Goal: Task Accomplishment & Management: Manage account settings

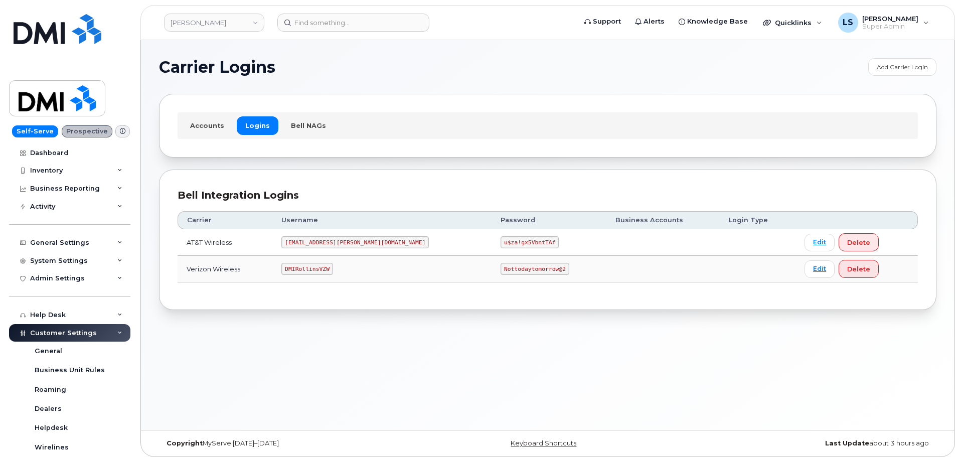
click at [501, 269] on code "Nottodaytomorrow@2" at bounding box center [535, 269] width 68 height 12
copy code "Nottodaytomorrow@2"
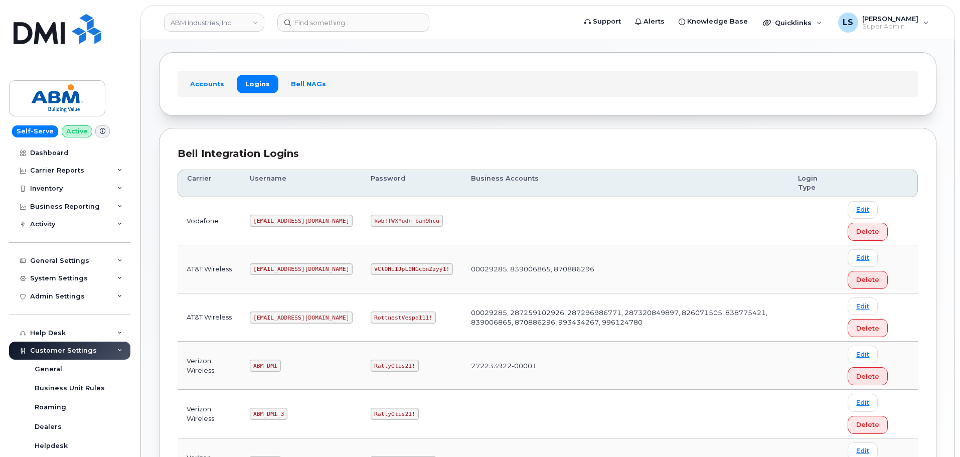
scroll to position [151, 0]
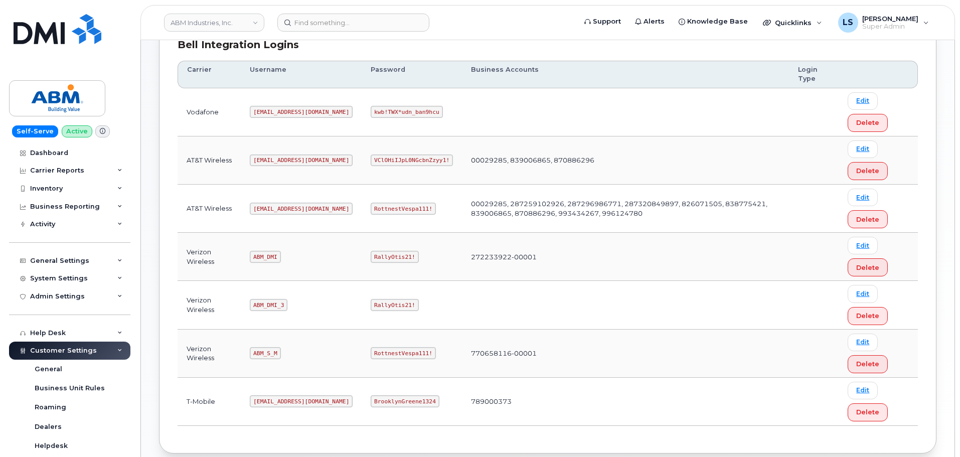
click at [373, 209] on code "RottnestVespa111!" at bounding box center [403, 209] width 65 height 12
copy code "RottnestVespa111!"
click at [388, 215] on td "RottnestVespa111!" at bounding box center [412, 209] width 100 height 48
